Goal: Task Accomplishment & Management: Use online tool/utility

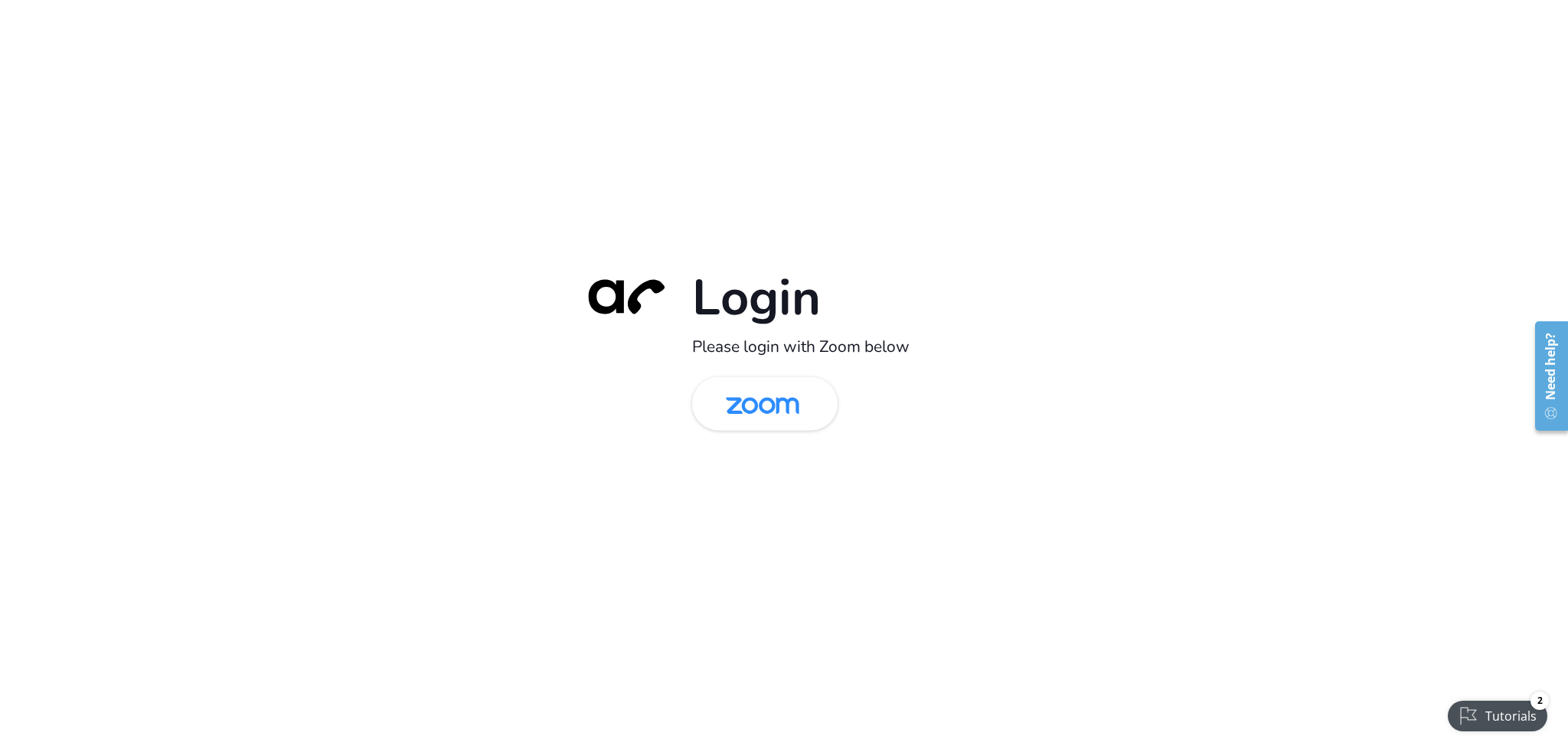
click at [729, 420] on img at bounding box center [763, 405] width 106 height 50
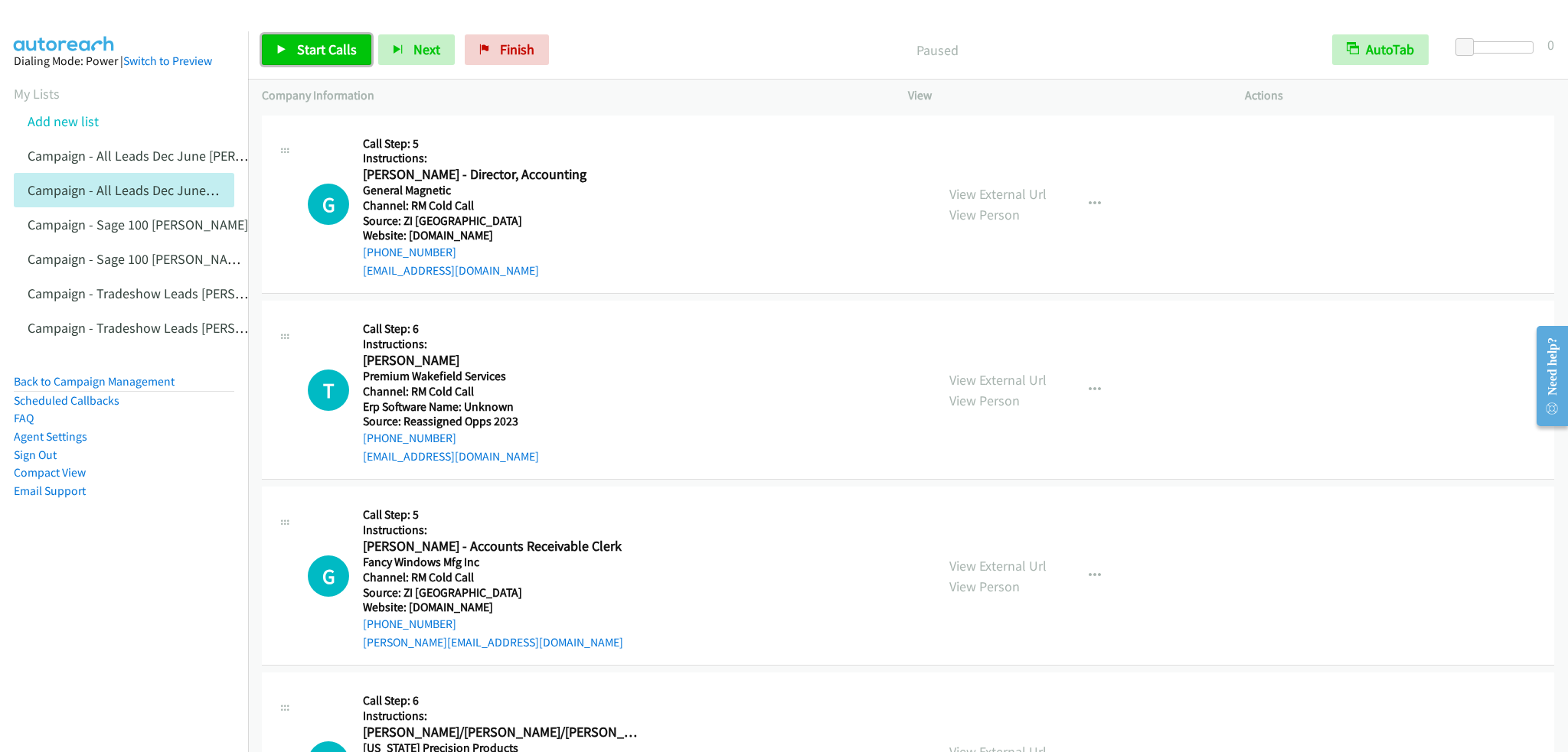
click at [314, 44] on span "Start Calls" at bounding box center [326, 49] width 60 height 18
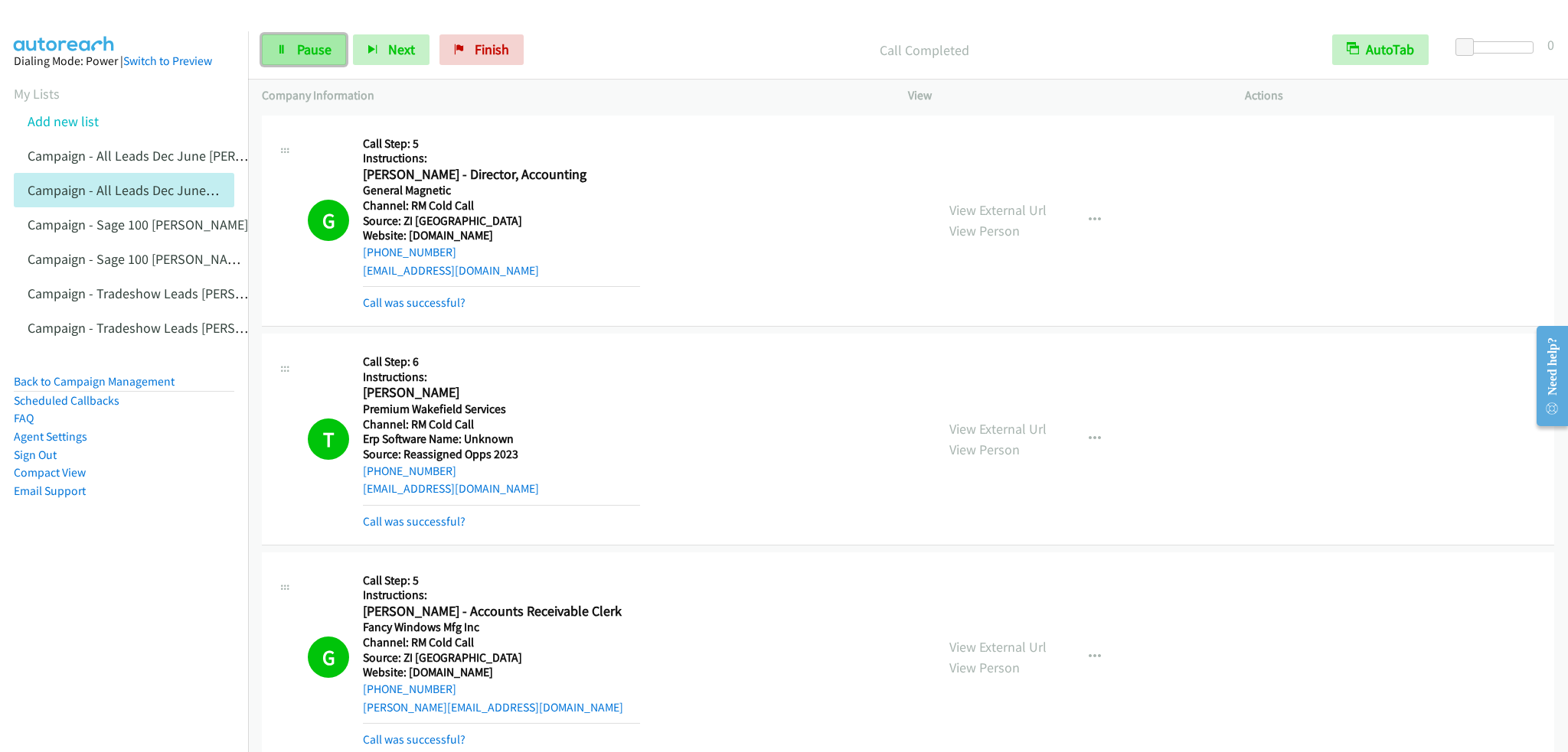
click at [300, 44] on span "Pause" at bounding box center [314, 49] width 34 height 18
click at [300, 46] on span "Start Calls" at bounding box center [326, 49] width 60 height 18
